Goal: Task Accomplishment & Management: Complete application form

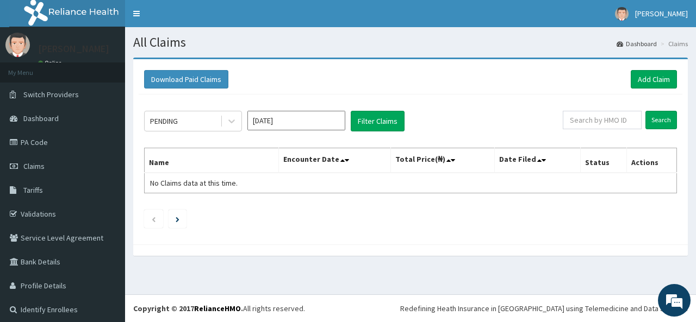
click at [193, 133] on div "PENDING Aug 2025 Filter Claims Search Name Encounter Date Total Price(₦) Date F…" at bounding box center [410, 167] width 543 height 145
click at [230, 123] on icon at bounding box center [231, 121] width 11 height 11
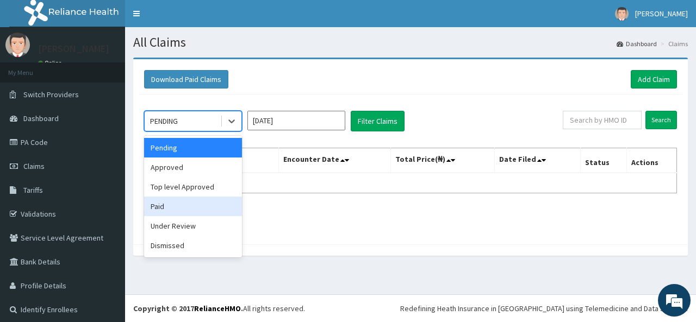
click at [172, 203] on div "Paid" at bounding box center [193, 207] width 98 height 20
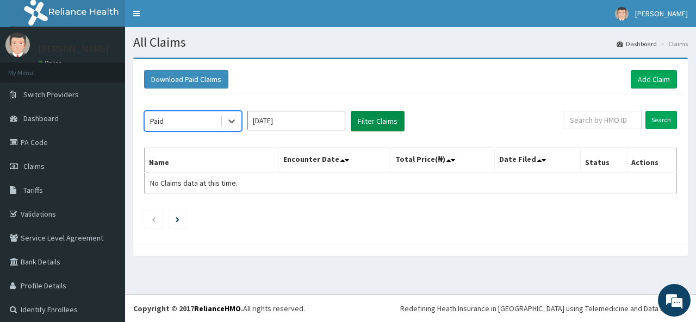
click at [377, 121] on button "Filter Claims" at bounding box center [378, 121] width 54 height 21
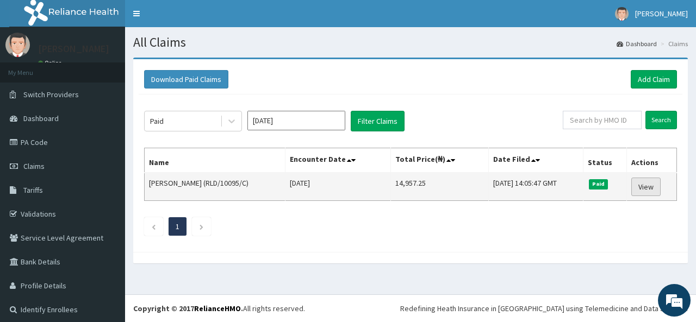
click at [646, 189] on link "View" at bounding box center [645, 187] width 29 height 18
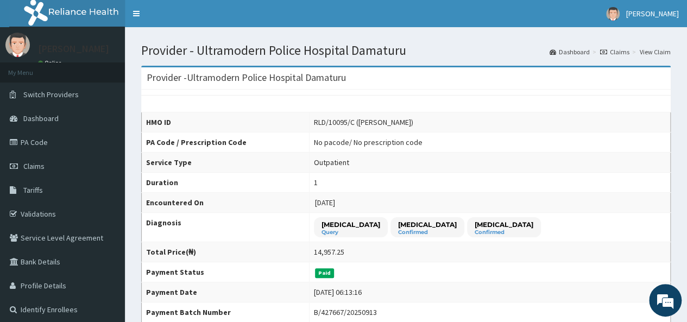
scroll to position [6, 0]
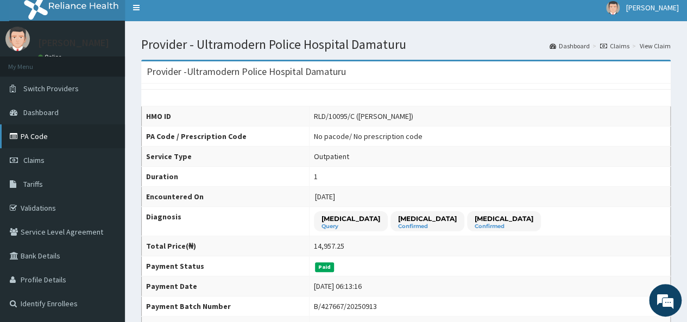
click at [41, 137] on link "PA Code" at bounding box center [62, 136] width 125 height 24
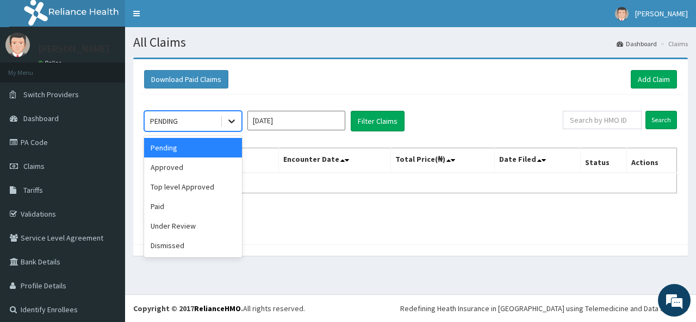
click at [228, 121] on icon at bounding box center [231, 121] width 11 height 11
click at [185, 170] on div "Approved" at bounding box center [193, 168] width 98 height 20
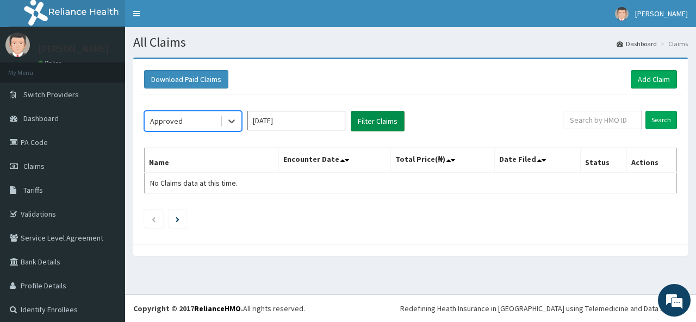
click at [362, 120] on button "Filter Claims" at bounding box center [378, 121] width 54 height 21
click at [368, 116] on button "Filter Claims" at bounding box center [378, 121] width 54 height 21
click at [375, 118] on button "Filter Claims" at bounding box center [378, 121] width 54 height 21
drag, startPoint x: 375, startPoint y: 118, endPoint x: 369, endPoint y: 118, distance: 6.0
click at [371, 118] on button "Filter Claims" at bounding box center [378, 121] width 54 height 21
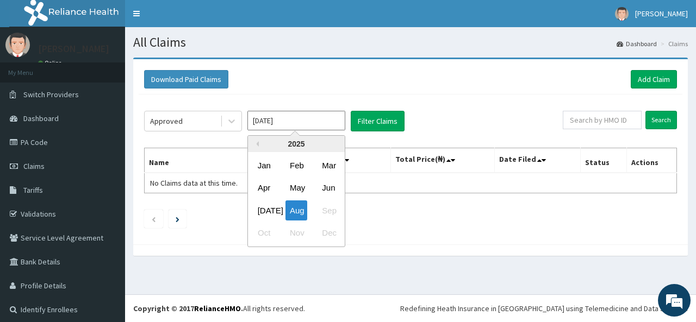
click at [325, 121] on input "Aug 2025" at bounding box center [296, 121] width 98 height 20
click at [325, 207] on div "Jul Aug Sep" at bounding box center [296, 210] width 97 height 22
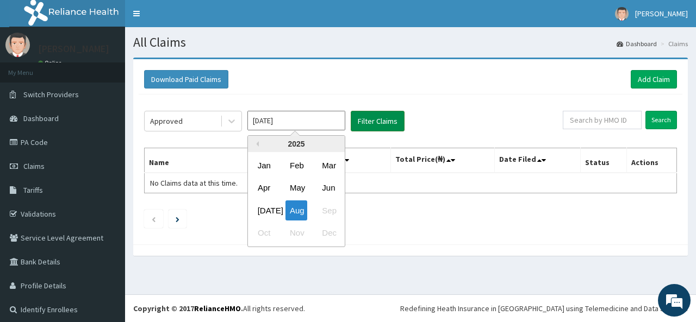
click at [379, 119] on button "Filter Claims" at bounding box center [378, 121] width 54 height 21
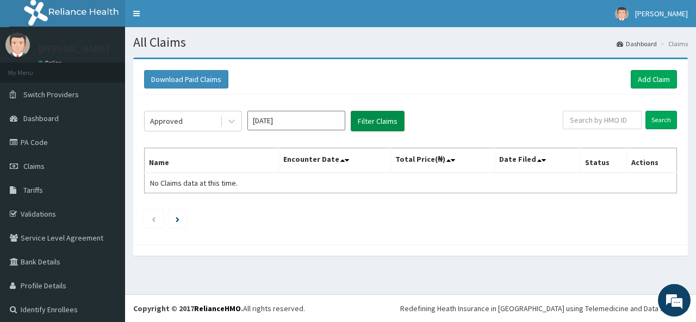
click at [379, 119] on button "Filter Claims" at bounding box center [378, 121] width 54 height 21
click at [40, 117] on span "Dashboard" at bounding box center [40, 119] width 35 height 10
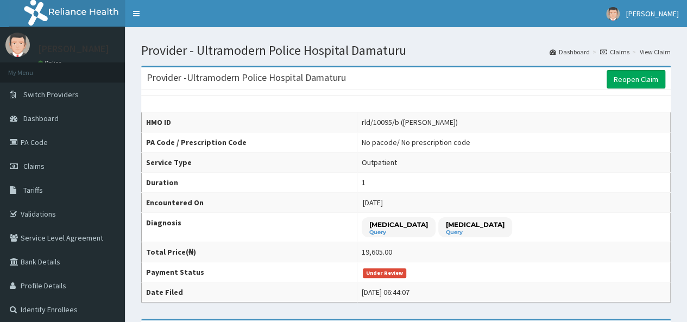
click at [428, 278] on td "Under Review" at bounding box center [514, 272] width 314 height 20
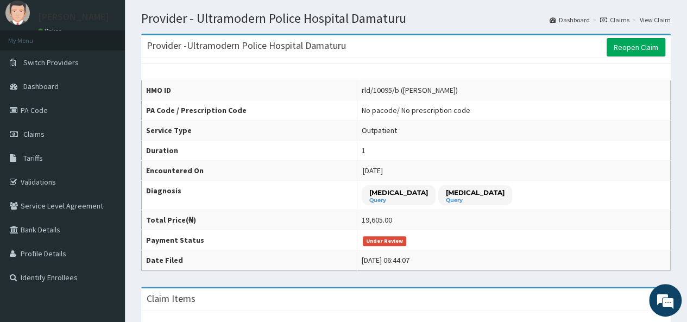
scroll to position [30, 0]
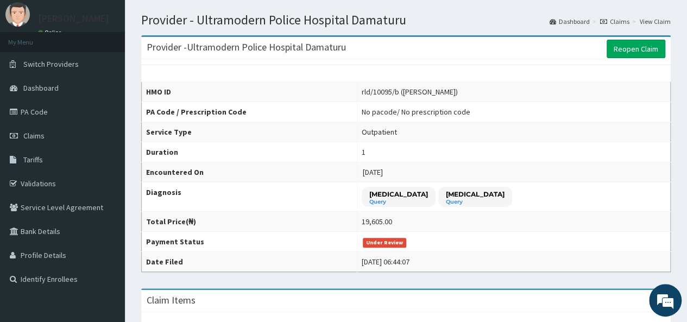
click at [622, 48] on link "Reopen Claim" at bounding box center [636, 49] width 59 height 18
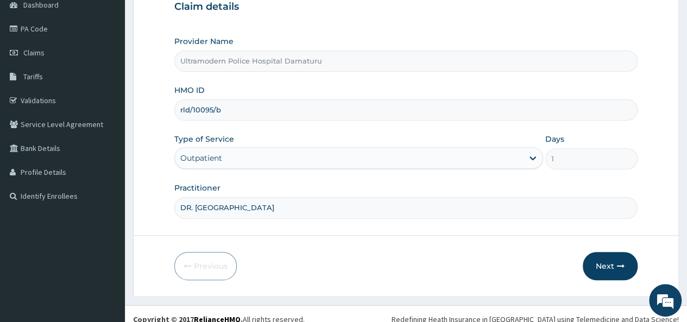
scroll to position [122, 0]
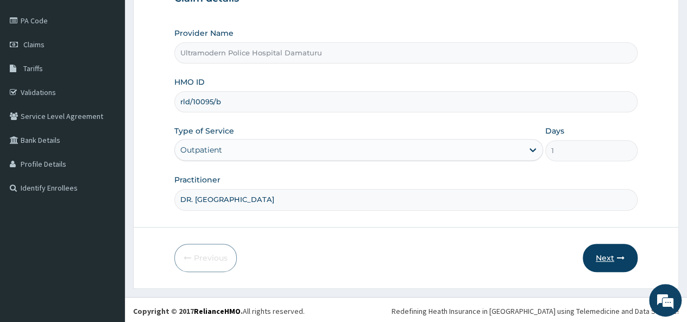
click at [602, 255] on button "Next" at bounding box center [610, 258] width 55 height 28
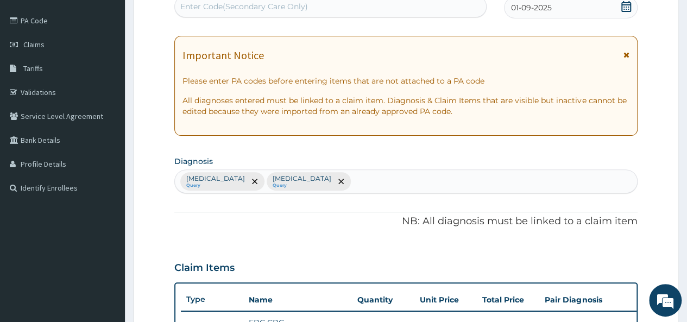
click at [626, 53] on icon at bounding box center [627, 55] width 6 height 8
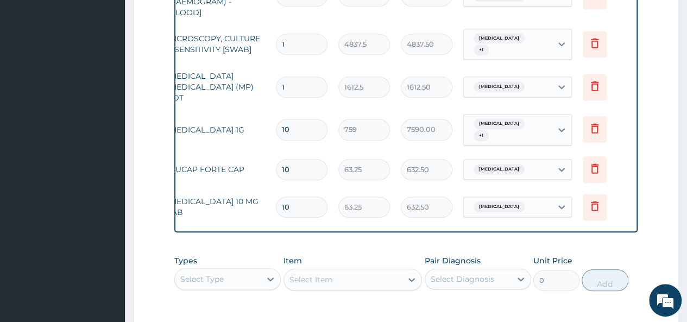
scroll to position [0, 0]
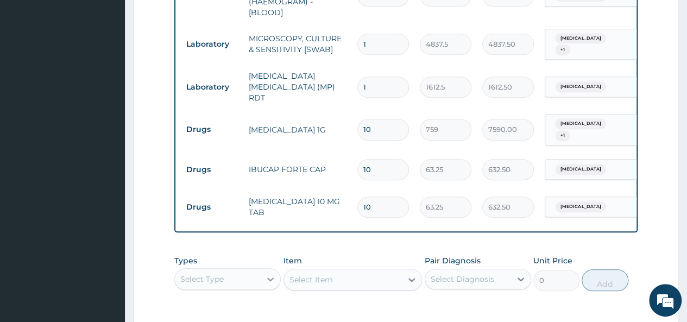
click at [263, 280] on div "Select Type" at bounding box center [227, 279] width 107 height 22
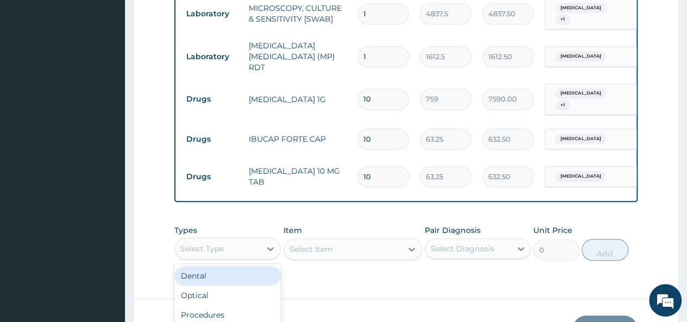
scroll to position [378, 0]
click at [348, 214] on div "PA Code / Prescription Code Enter Code(Secondary Care Only) Encounter Date 01-0…" at bounding box center [406, 4] width 464 height 556
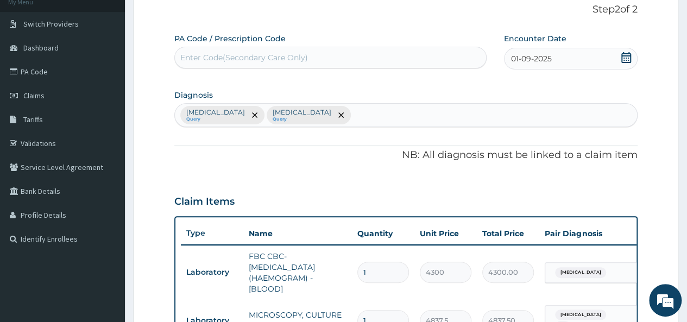
scroll to position [72, 0]
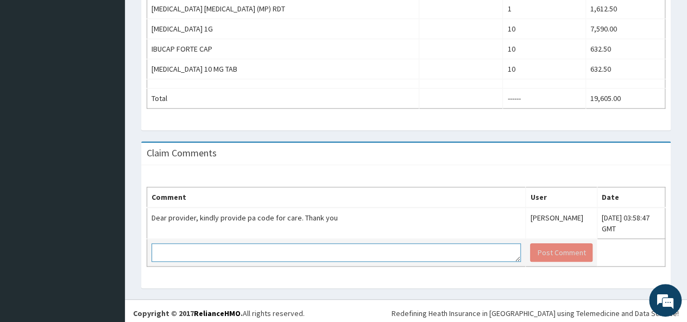
click at [395, 248] on textarea at bounding box center [337, 252] width 370 height 18
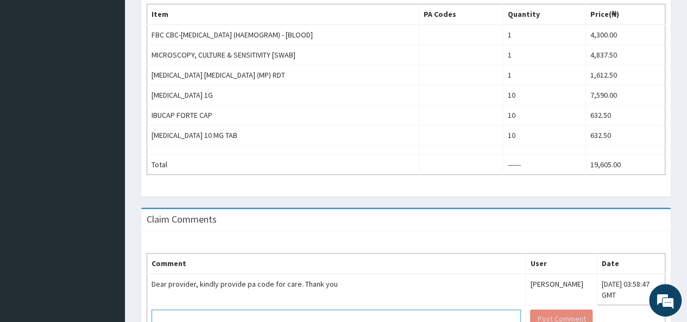
scroll to position [427, 0]
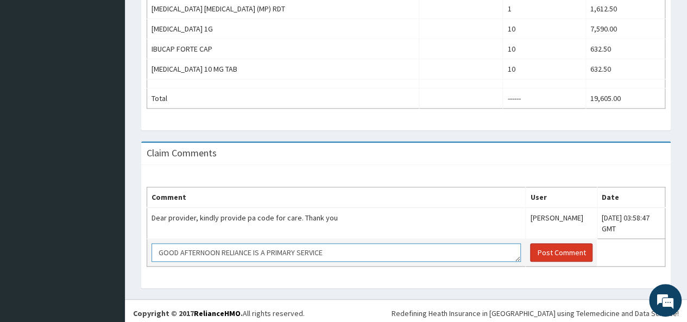
type textarea "GOOD AFTERNOON RELIANCE IS A PRIMARY SERVICE"
click at [530, 251] on button "Post Comment" at bounding box center [561, 252] width 62 height 18
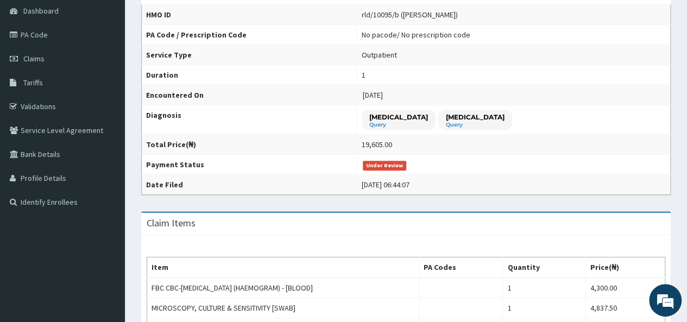
scroll to position [107, 0]
click at [45, 36] on link "PA Code" at bounding box center [62, 36] width 125 height 24
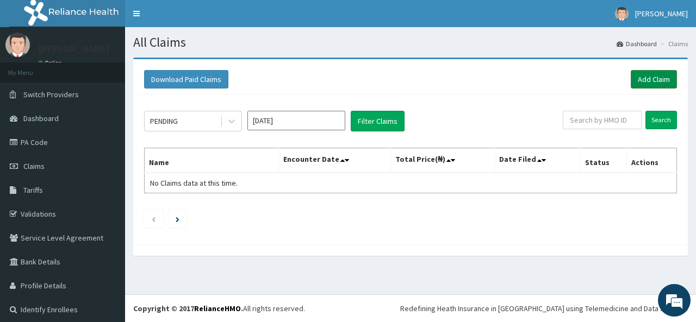
click at [636, 78] on link "Add Claim" at bounding box center [653, 79] width 46 height 18
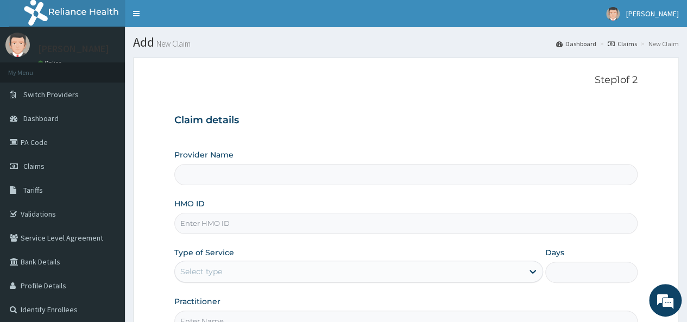
type input "Ultramodern Police Hospital Damaturu"
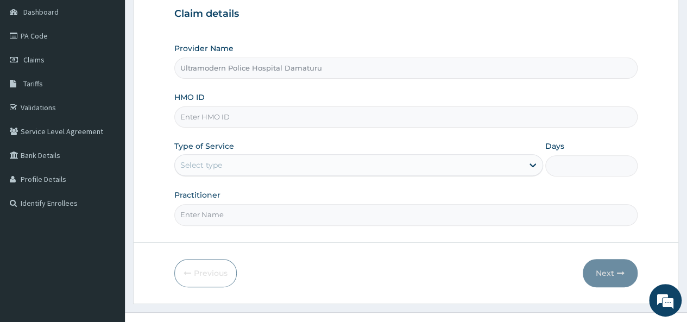
scroll to position [107, 0]
click at [359, 118] on input "HMO ID" at bounding box center [406, 117] width 464 height 21
type input "mul/10112/b"
click at [283, 161] on div "Select type" at bounding box center [349, 165] width 348 height 17
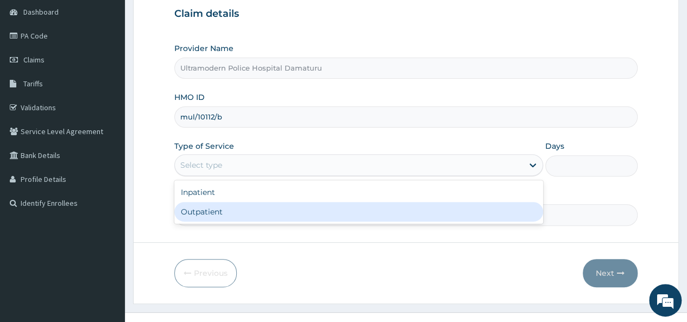
click at [249, 208] on div "Outpatient" at bounding box center [358, 212] width 369 height 20
type input "1"
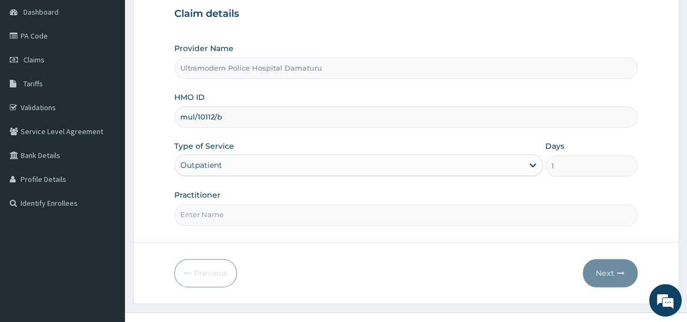
click at [253, 215] on input "Practitioner" at bounding box center [406, 214] width 464 height 21
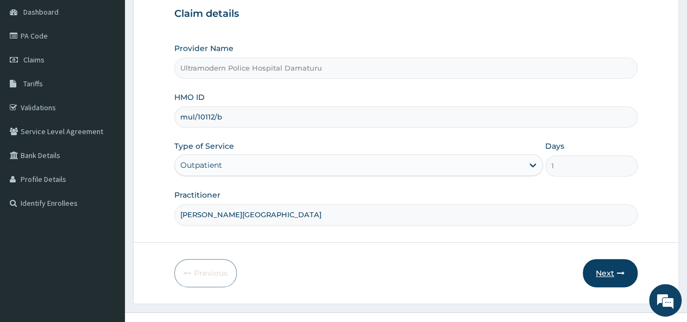
type input "[PERSON_NAME][GEOGRAPHIC_DATA]"
click at [608, 264] on button "Next" at bounding box center [610, 273] width 55 height 28
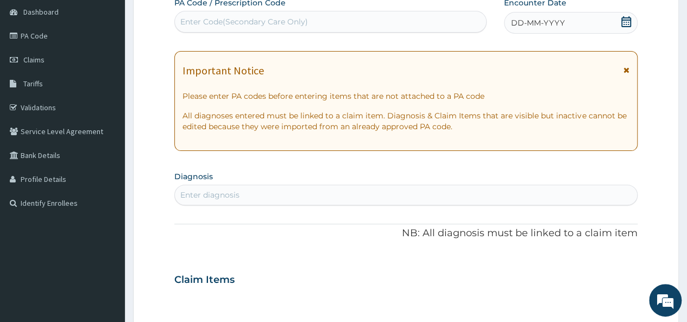
click at [337, 18] on div "Enter Code(Secondary Care Only)" at bounding box center [330, 21] width 311 height 17
paste input "PA/B57E8B"
type input "PA/B57E8B"
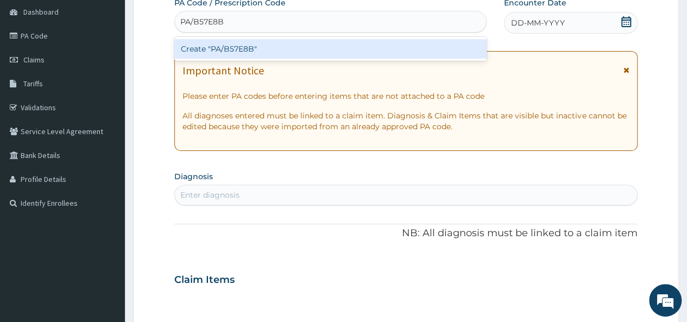
click at [293, 52] on div "Create "PA/B57E8B"" at bounding box center [330, 49] width 312 height 20
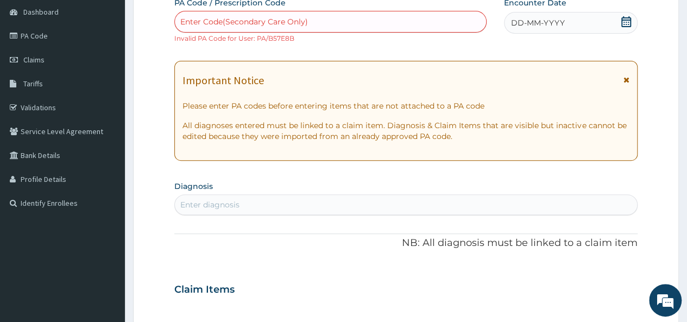
click at [333, 23] on div "Enter Code(Secondary Care Only)" at bounding box center [330, 21] width 311 height 17
paste input "PA/B57E8B"
type input "PA/B57E8B"
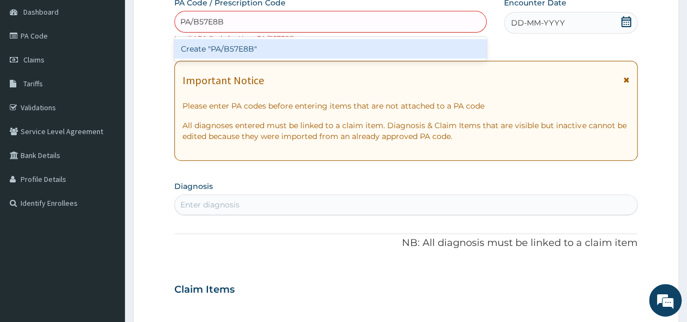
click at [254, 46] on div "Create "PA/B57E8B"" at bounding box center [330, 49] width 312 height 20
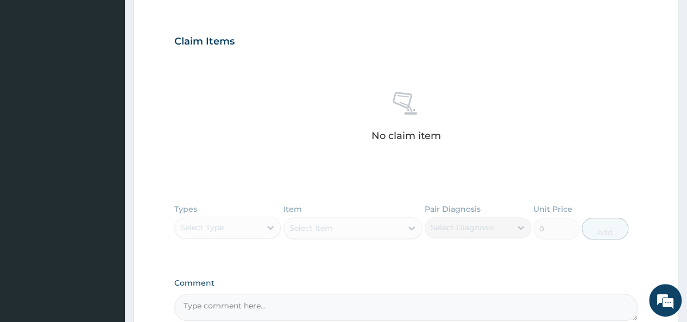
scroll to position [371, 0]
